Goal: Information Seeking & Learning: Learn about a topic

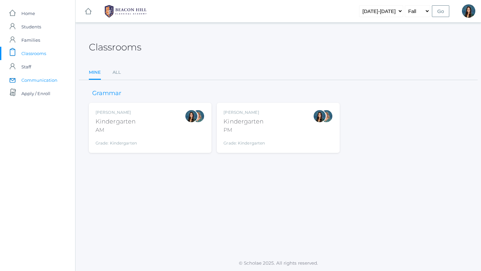
click at [39, 78] on span "Communication" at bounding box center [39, 80] width 36 height 13
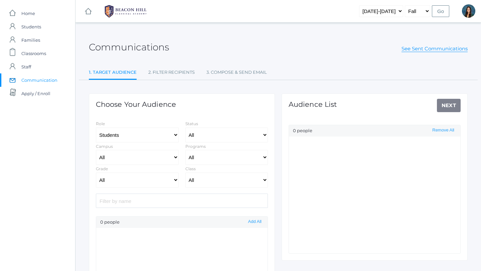
select select "Enrolled"
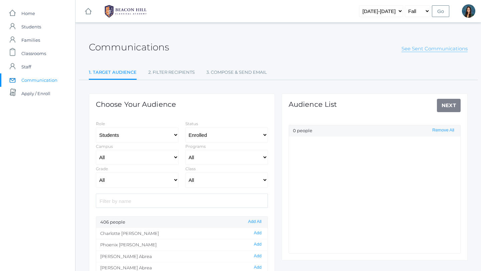
click at [409, 50] on link "See Sent Communications" at bounding box center [435, 48] width 66 height 7
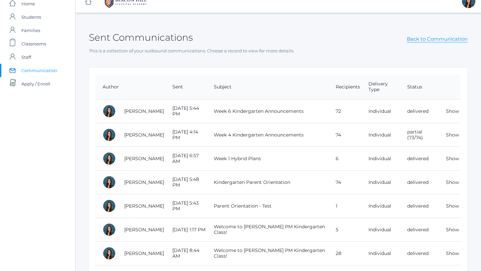
scroll to position [11, 0]
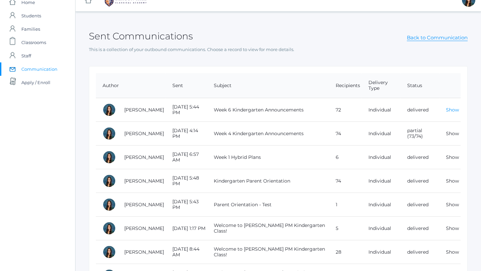
click at [453, 111] on link "Show" at bounding box center [452, 110] width 13 height 6
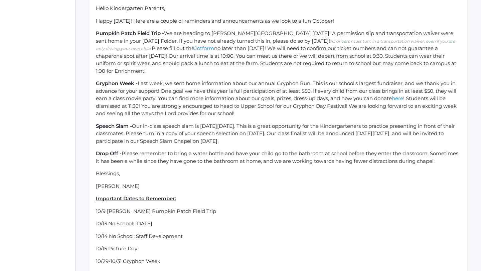
scroll to position [161, 0]
drag, startPoint x: 149, startPoint y: 79, endPoint x: 166, endPoint y: 43, distance: 39.8
click at [166, 43] on p "Pumpkin Patch Field Trip - We are heading to [PERSON_NAME][GEOGRAPHIC_DATA] [DA…" at bounding box center [278, 51] width 365 height 45
copy p "We are heading to [PERSON_NAME][GEOGRAPHIC_DATA] [DATE]! A permission slip and …"
